Goal: Information Seeking & Learning: Learn about a topic

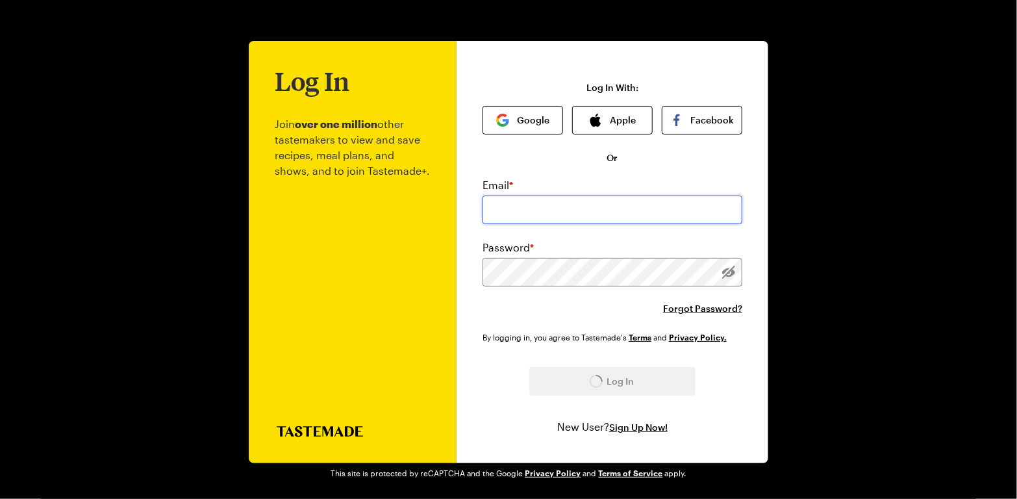
click at [483, 205] on input "email" at bounding box center [612, 209] width 260 height 29
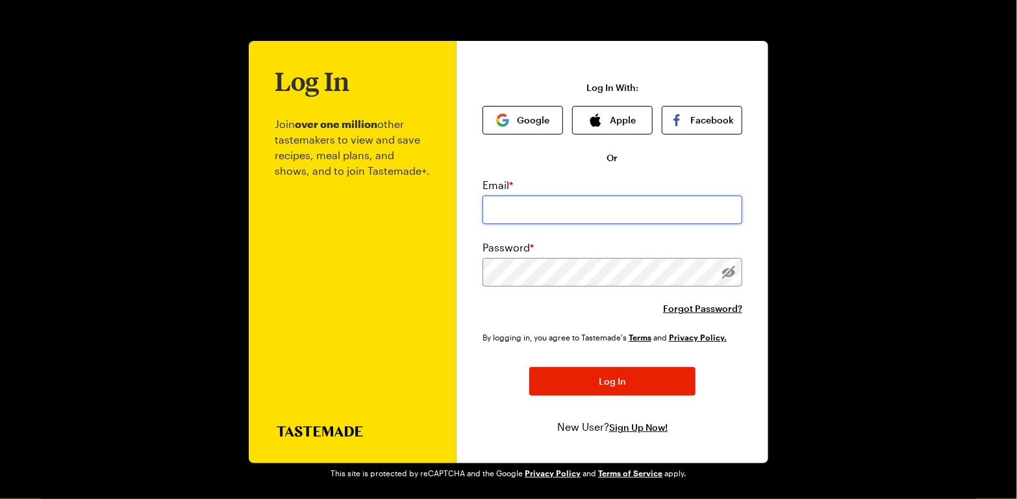
type input "[EMAIL_ADDRESS][DOMAIN_NAME]"
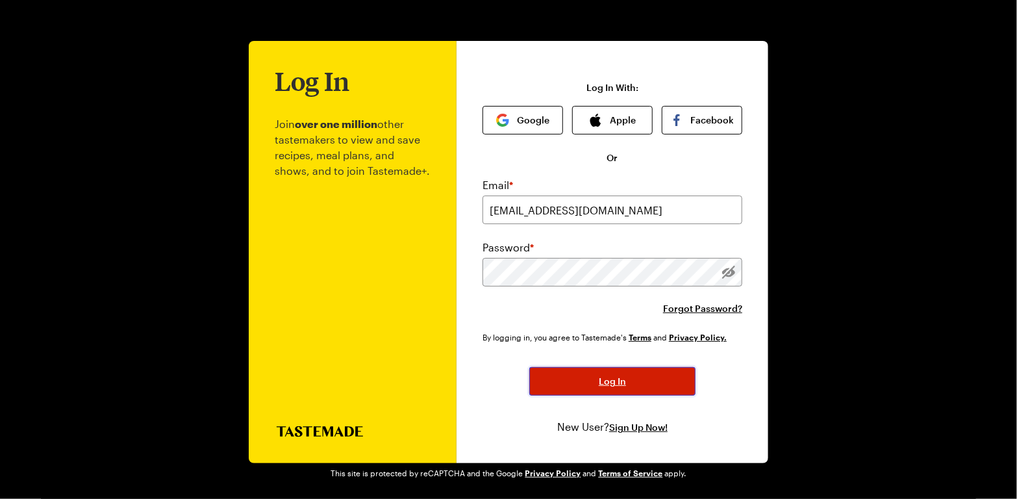
click at [618, 379] on span "Log In" at bounding box center [612, 381] width 27 height 13
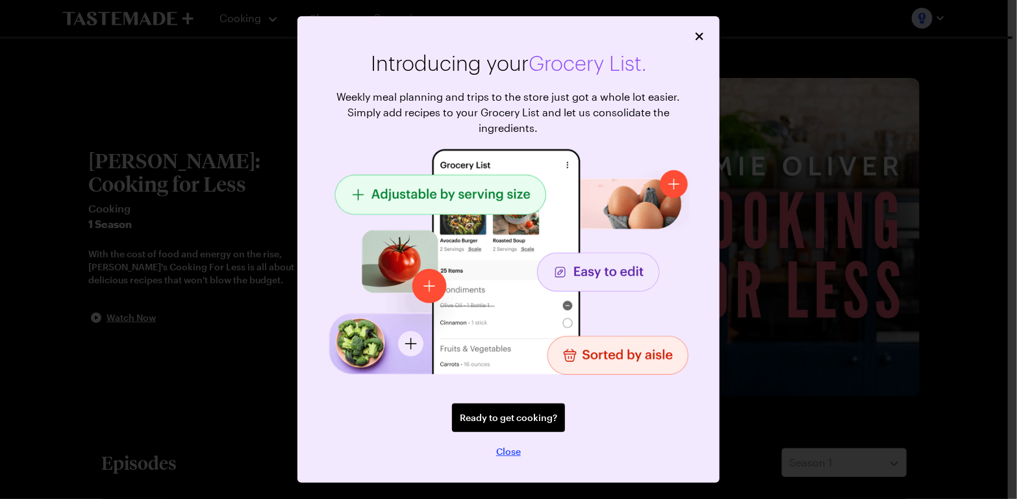
click at [509, 453] on span "Close" at bounding box center [508, 451] width 25 height 13
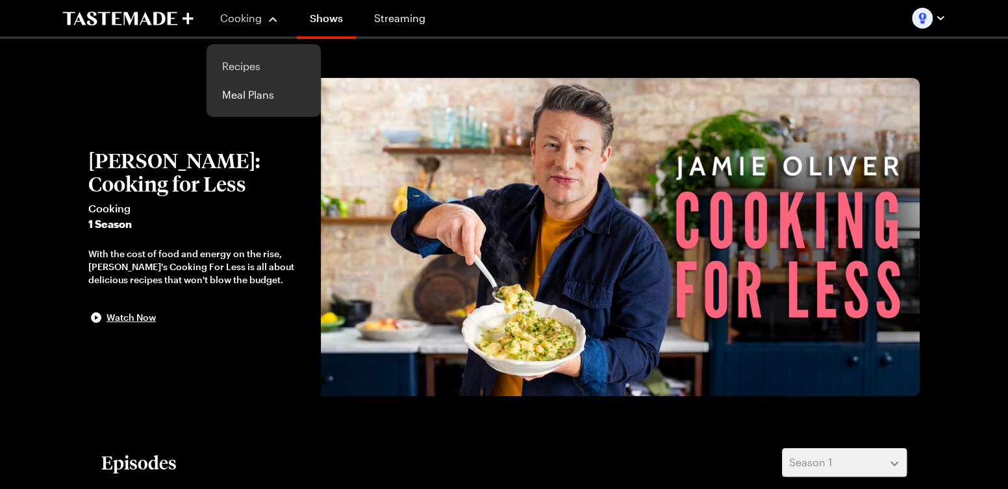
click at [242, 60] on link "Recipes" at bounding box center [263, 66] width 99 height 29
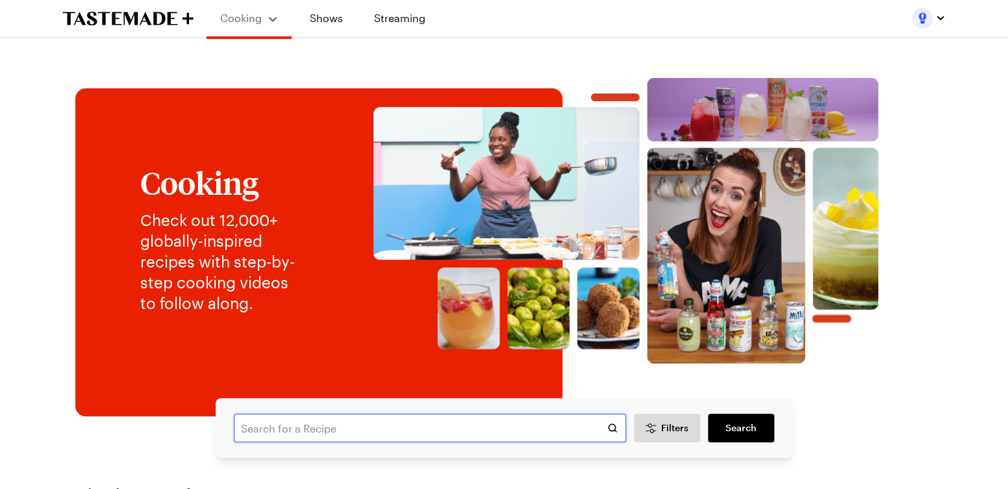
click at [290, 421] on input "text" at bounding box center [430, 428] width 392 height 29
type input "sticky bbq chicken"
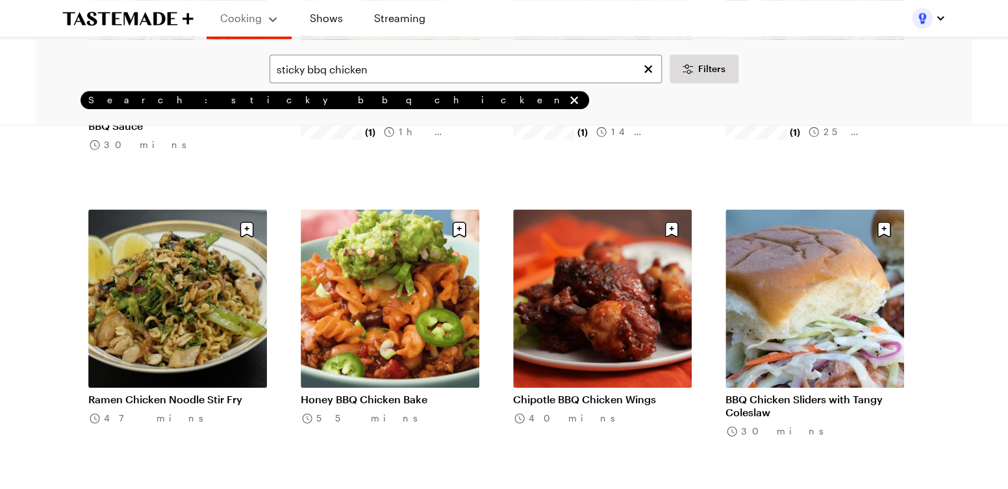
scroll to position [1039, 0]
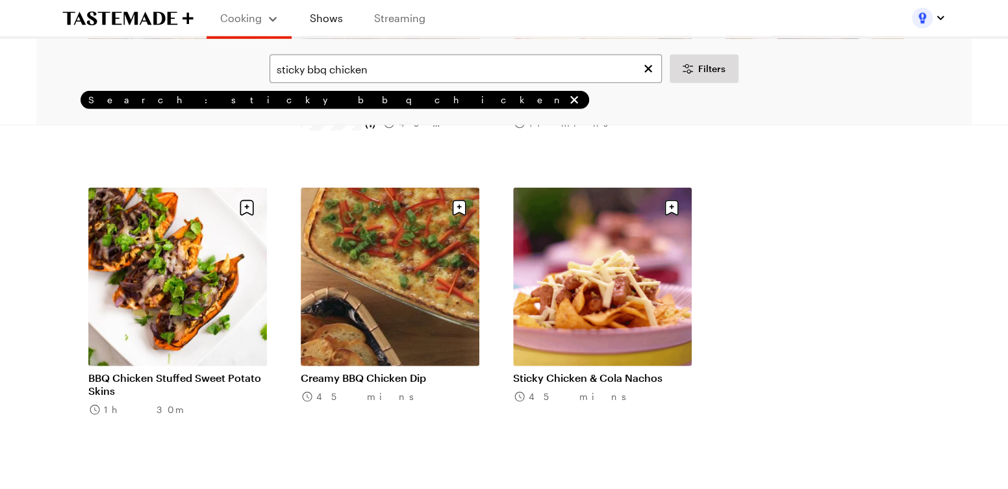
scroll to position [1948, 0]
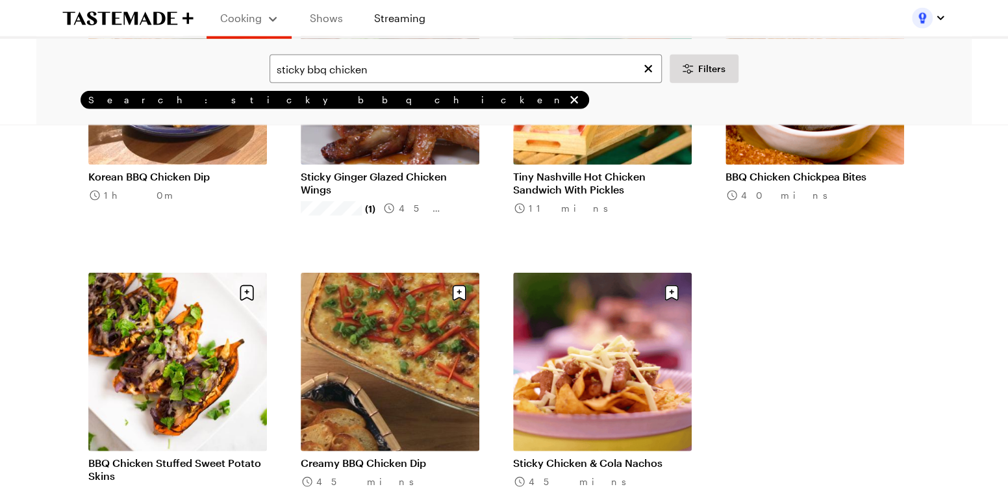
click at [338, 16] on link "Shows" at bounding box center [326, 18] width 59 height 36
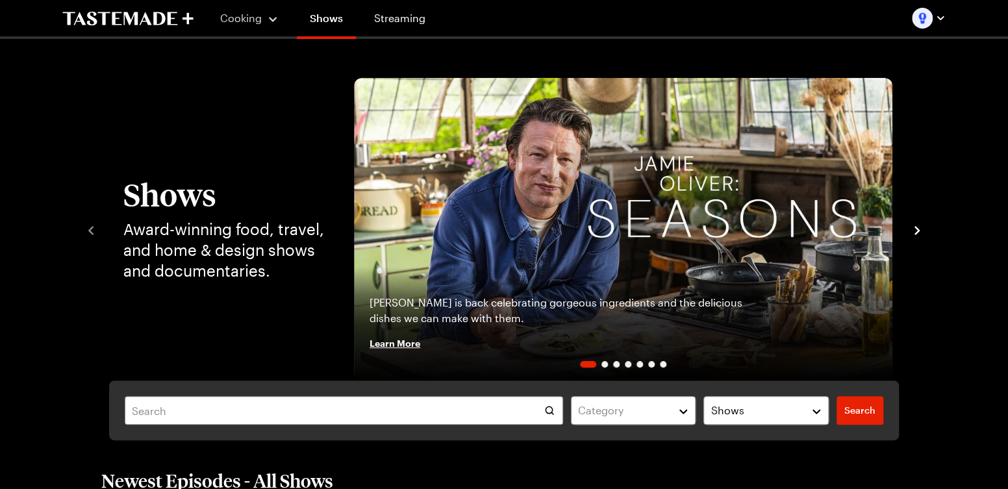
drag, startPoint x: 845, startPoint y: 12, endPoint x: 1001, endPoint y: 10, distance: 155.8
click at [934, 10] on div "Cooking Shows Streaming" at bounding box center [503, 18] width 935 height 36
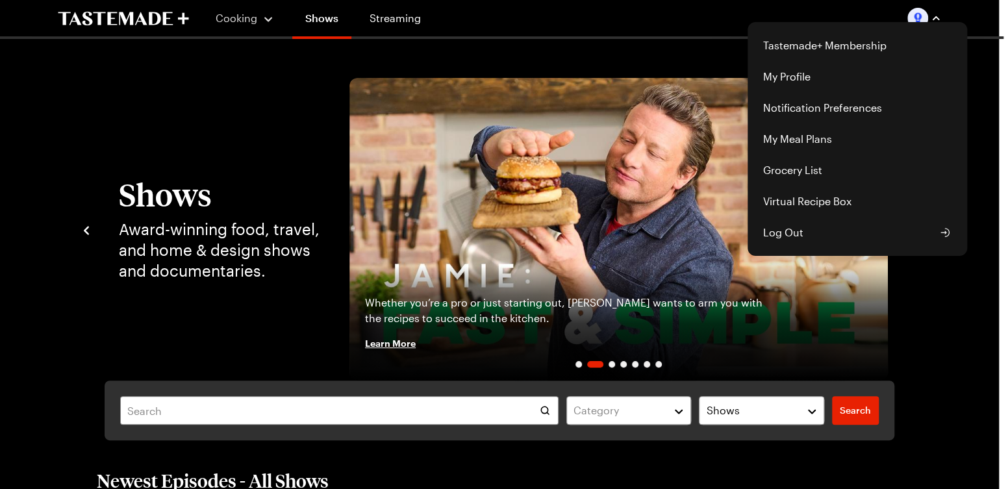
click at [928, 16] on img "button" at bounding box center [917, 18] width 21 height 21
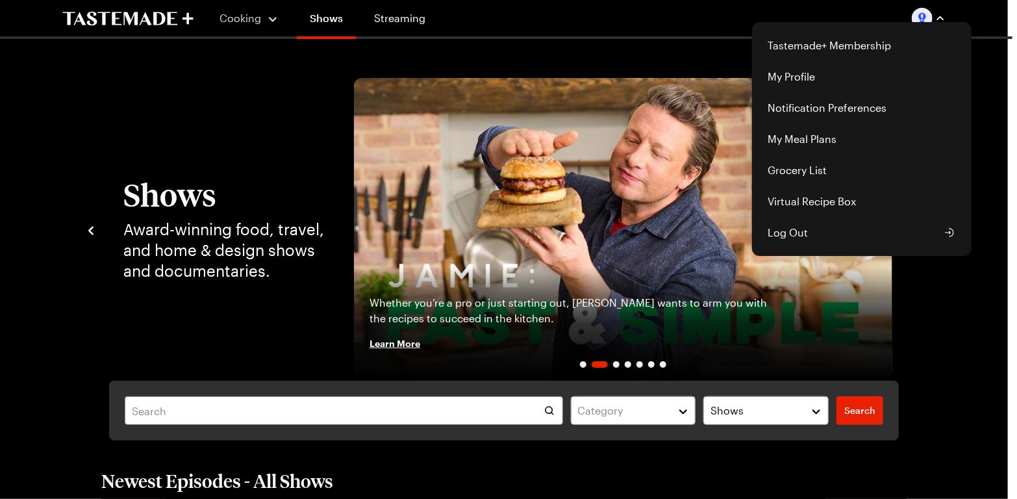
click at [665, 31] on div "Cooking Shows Streaming Tastemade+ Membership My Profile Notification Preferenc…" at bounding box center [503, 18] width 935 height 36
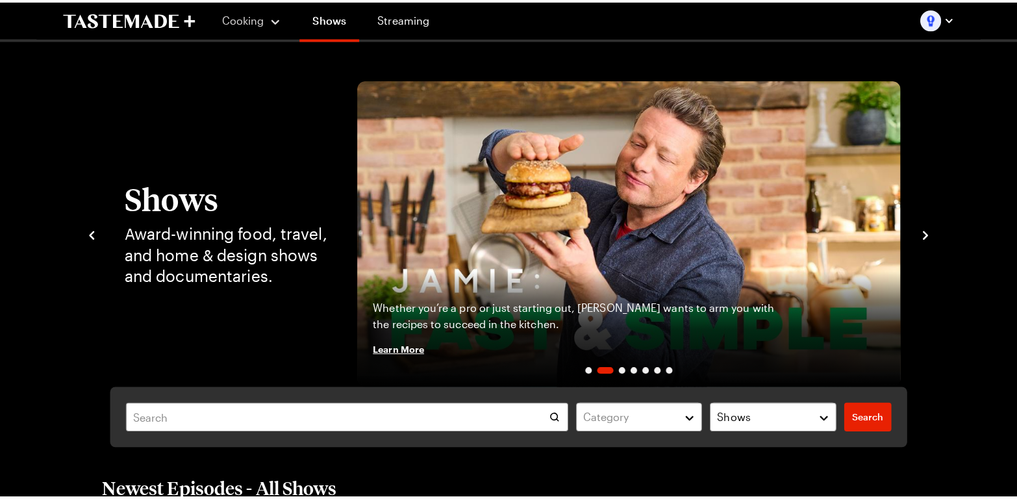
scroll to position [260, 0]
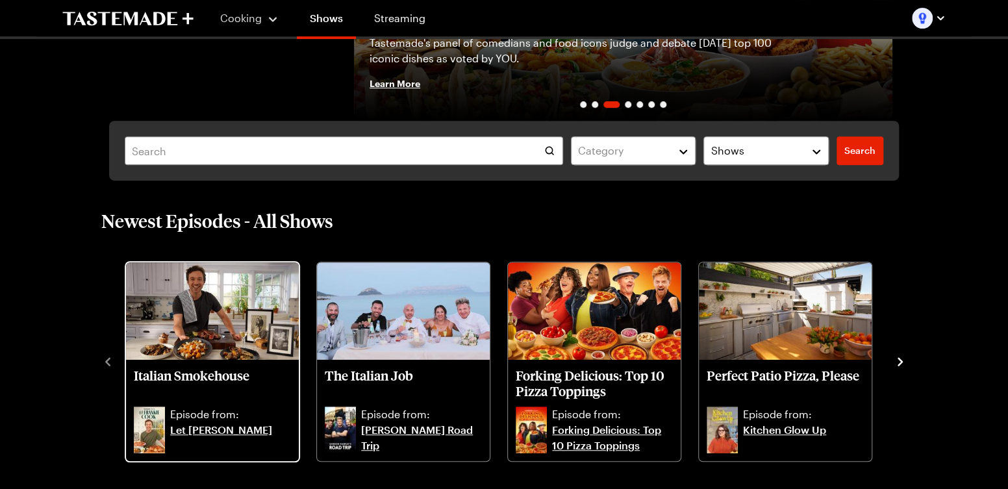
click at [210, 371] on p "Italian Smokehouse" at bounding box center [212, 382] width 157 height 31
